Goal: Check status: Check status

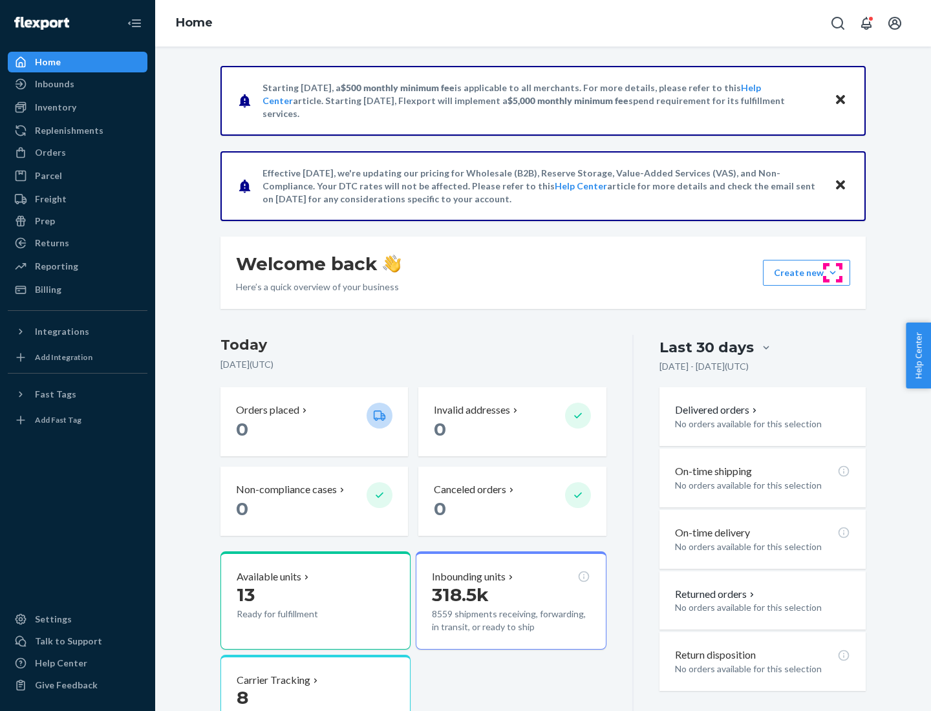
click at [833, 273] on button "Create new Create new inbound Create new order Create new product" at bounding box center [806, 273] width 87 height 26
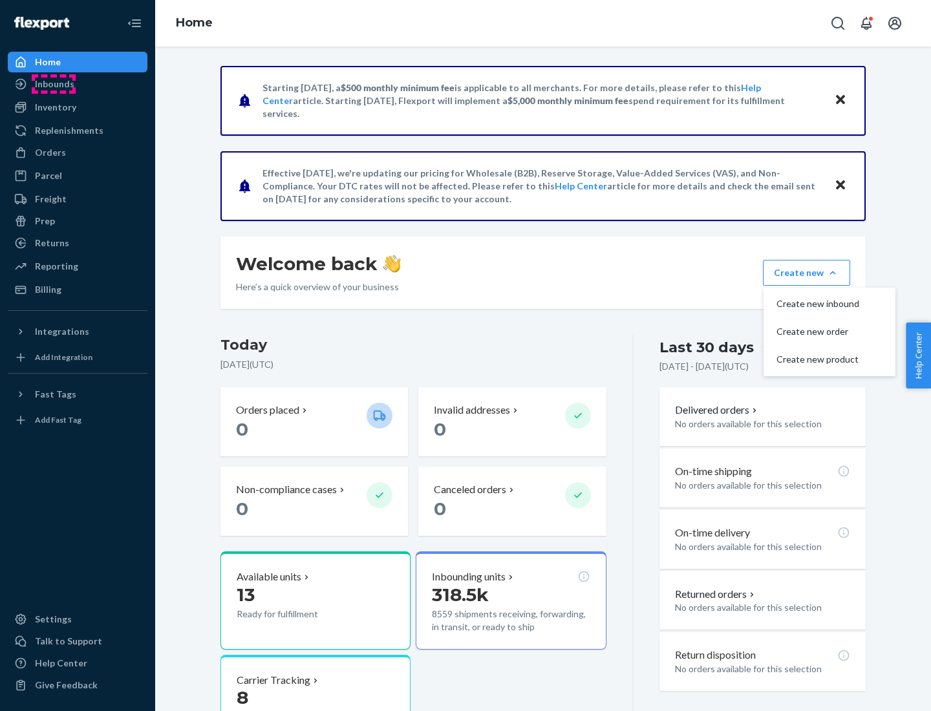
click at [54, 84] on div "Inbounds" at bounding box center [54, 84] width 39 height 13
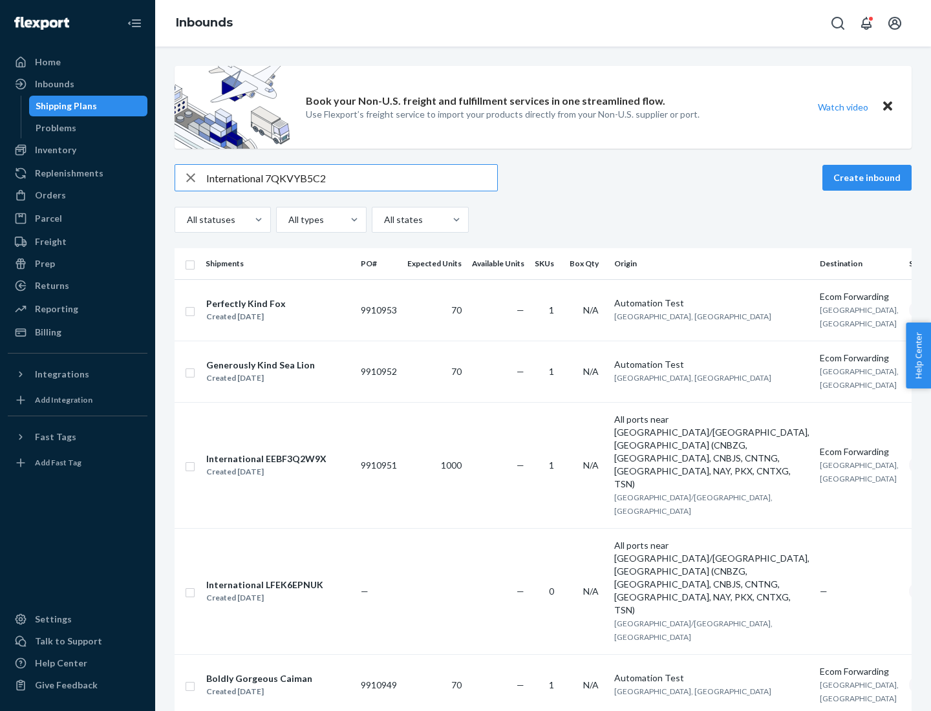
type input "International 7QKVYB5C29"
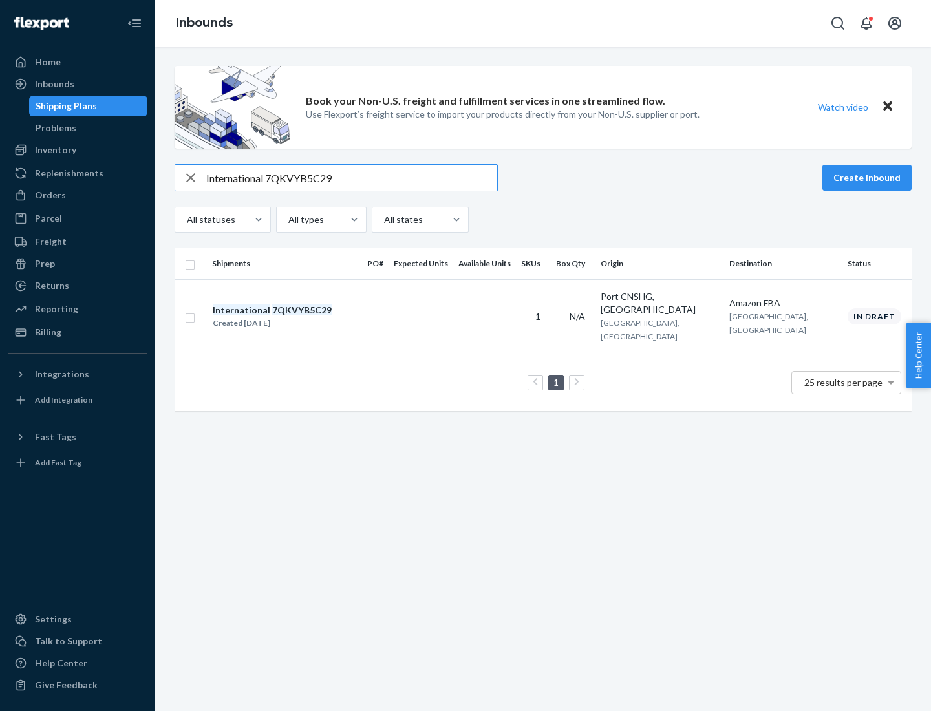
click at [294, 317] on div "Created [DATE]" at bounding box center [272, 323] width 119 height 13
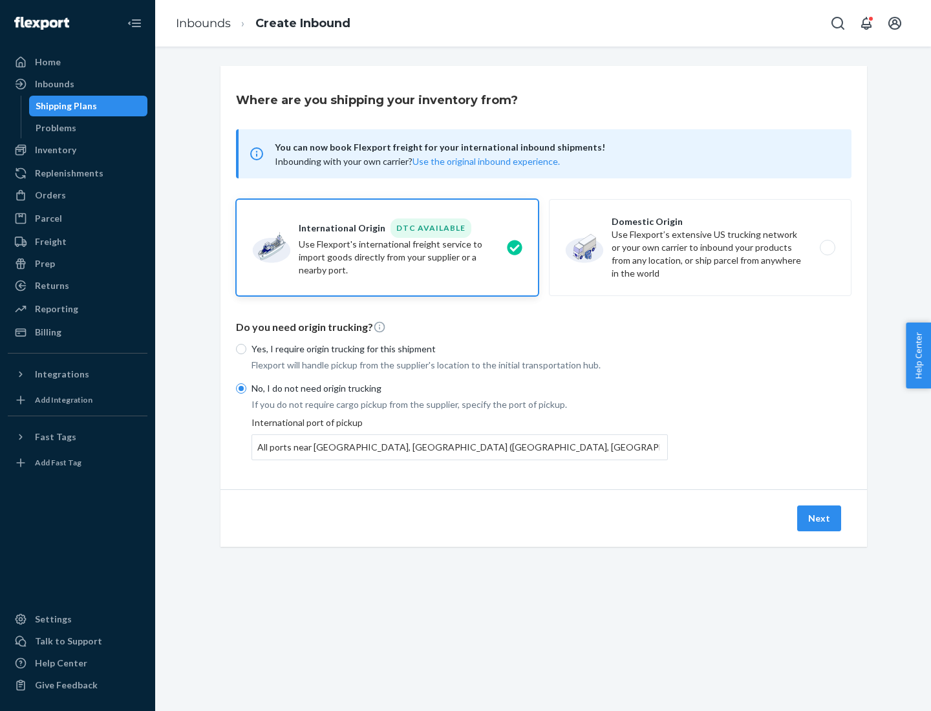
click at [820, 518] on button "Next" at bounding box center [819, 519] width 44 height 26
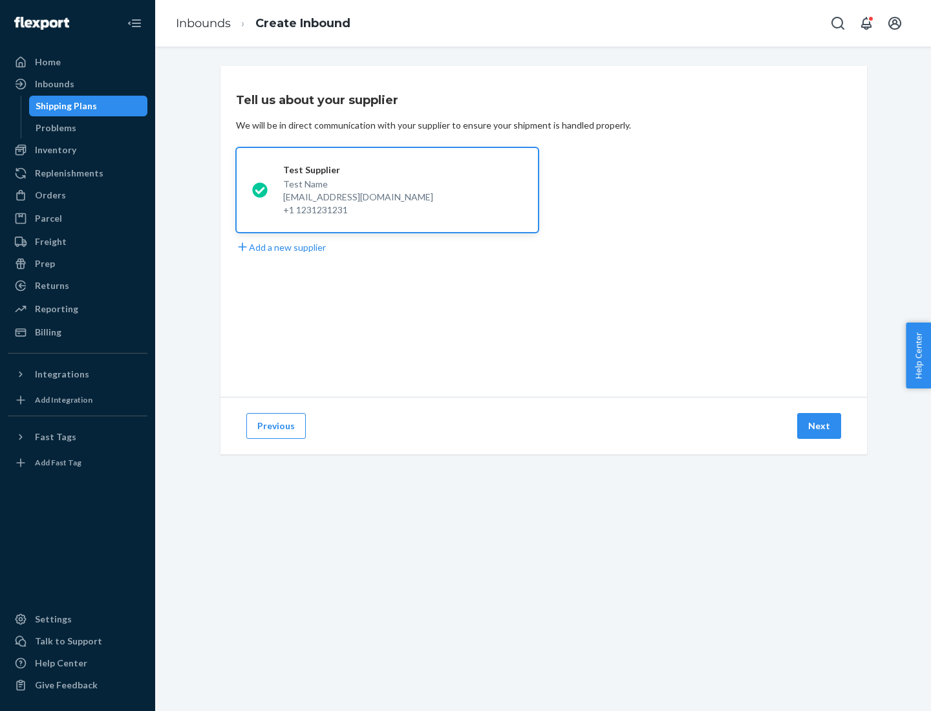
click at [820, 426] on button "Next" at bounding box center [819, 426] width 44 height 26
